Goal: Find specific page/section: Find specific page/section

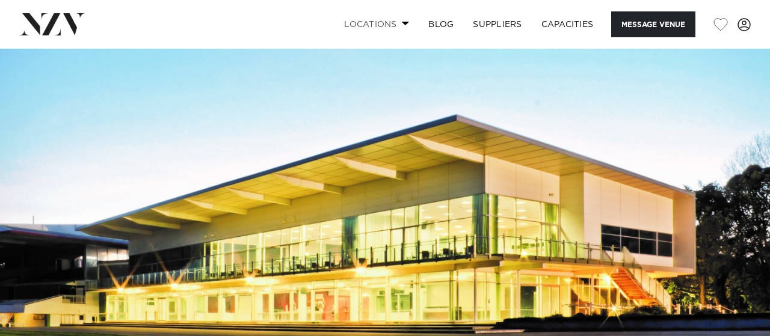
click at [404, 24] on span at bounding box center [406, 23] width 8 height 4
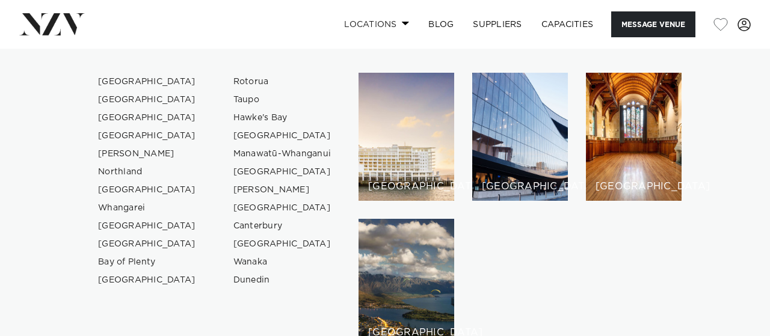
click at [404, 24] on span at bounding box center [406, 23] width 8 height 4
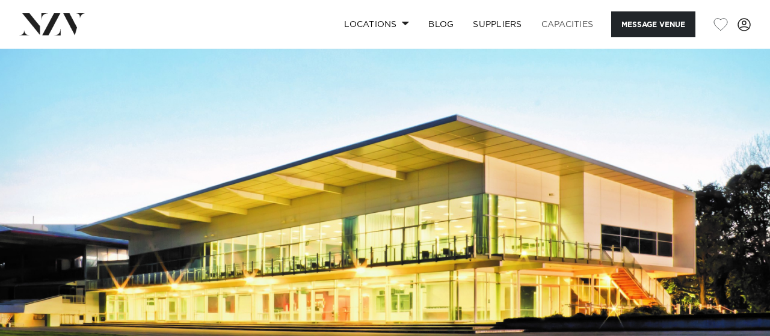
click at [562, 27] on link "Capacities" at bounding box center [568, 24] width 72 height 26
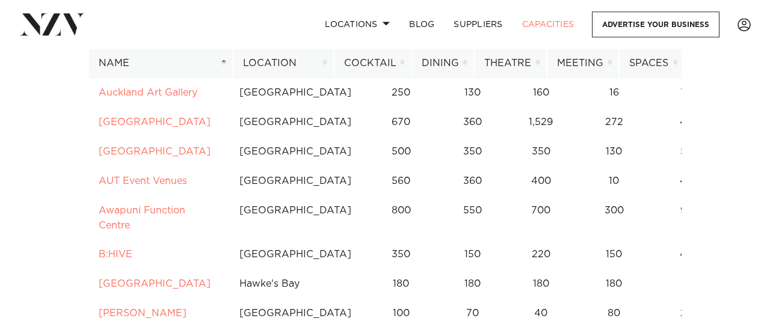
scroll to position [508, 0]
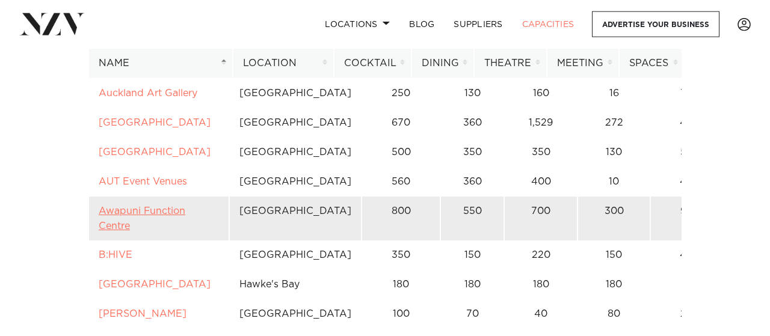
click at [159, 206] on link "Awapuni Function Centre" at bounding box center [142, 218] width 87 height 25
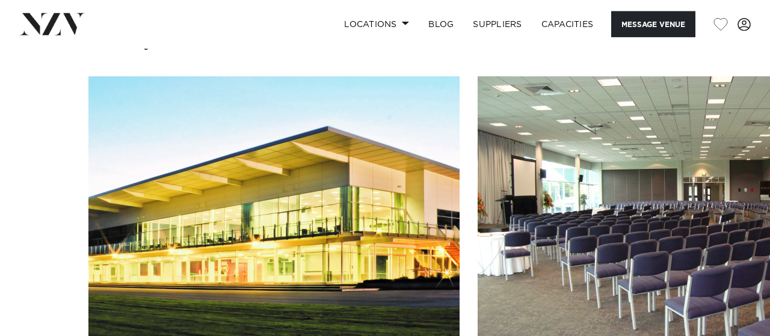
scroll to position [1002, 0]
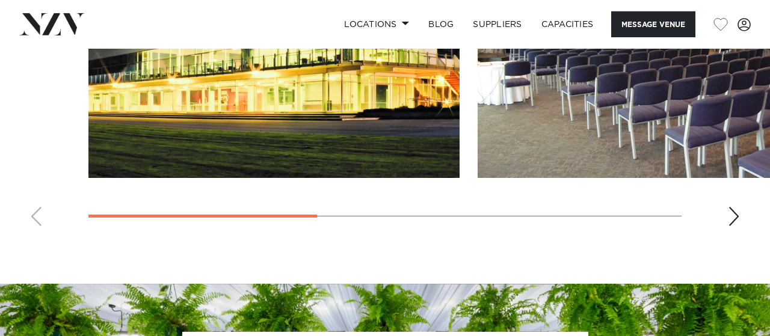
click at [742, 218] on swiper-container at bounding box center [385, 71] width 770 height 330
click at [739, 218] on div "Next slide" at bounding box center [734, 216] width 12 height 19
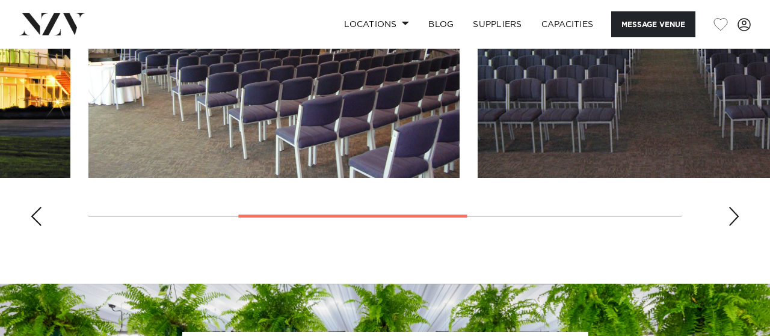
click at [739, 218] on div "Next slide" at bounding box center [734, 216] width 12 height 19
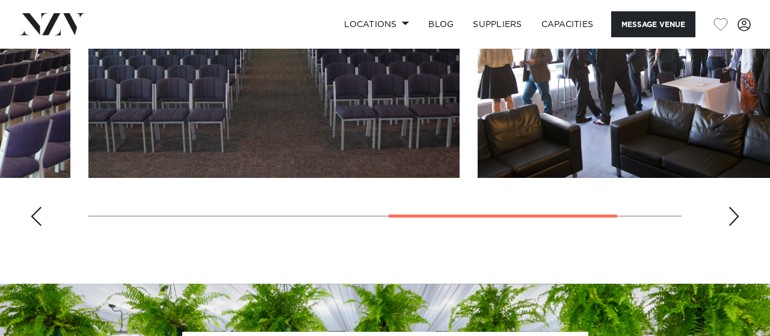
click at [739, 218] on div "Next slide" at bounding box center [734, 216] width 12 height 19
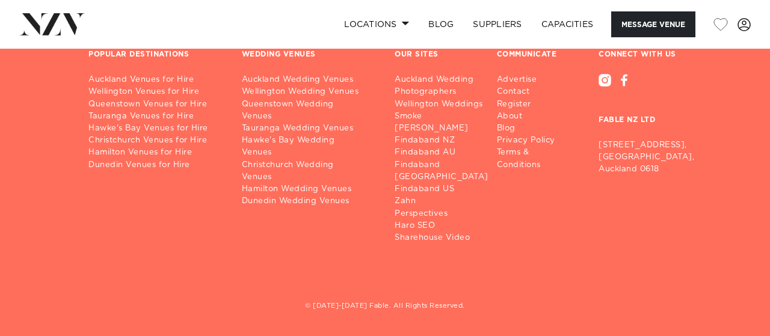
scroll to position [1547, 0]
